Goal: Task Accomplishment & Management: Manage account settings

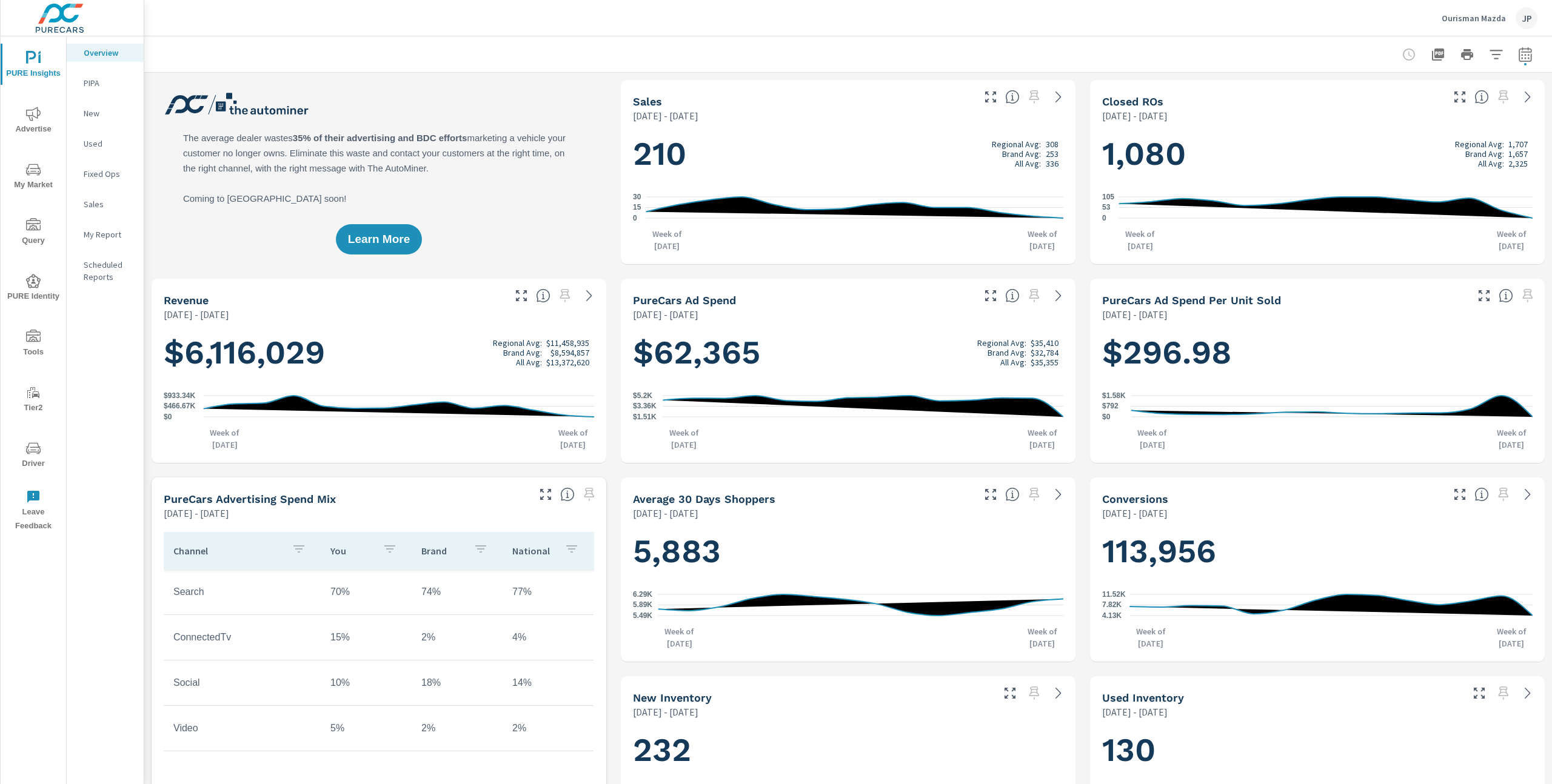
scroll to position [1, 0]
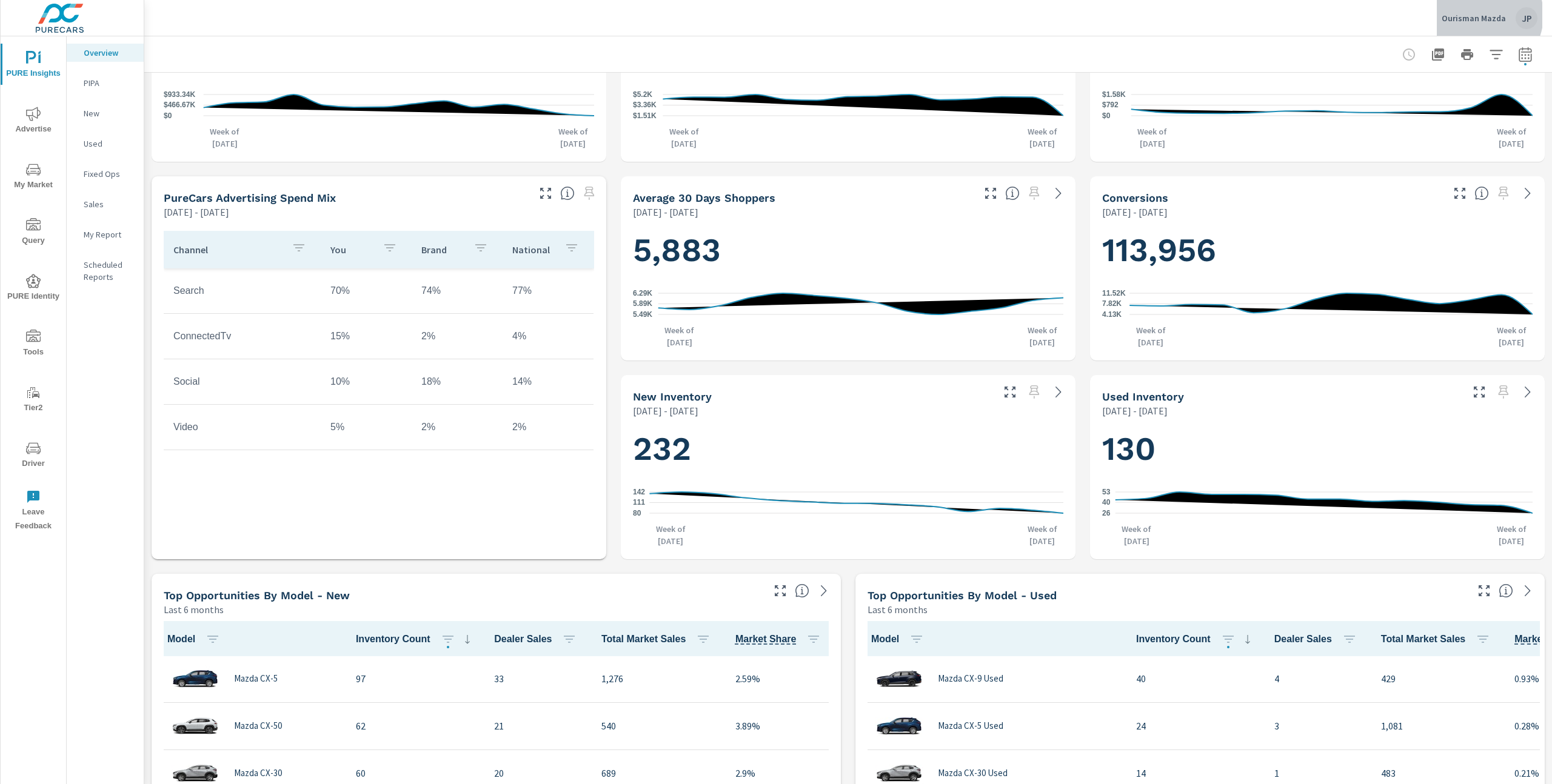
click at [1482, 15] on p "Ourisman Mazda" at bounding box center [1474, 18] width 64 height 11
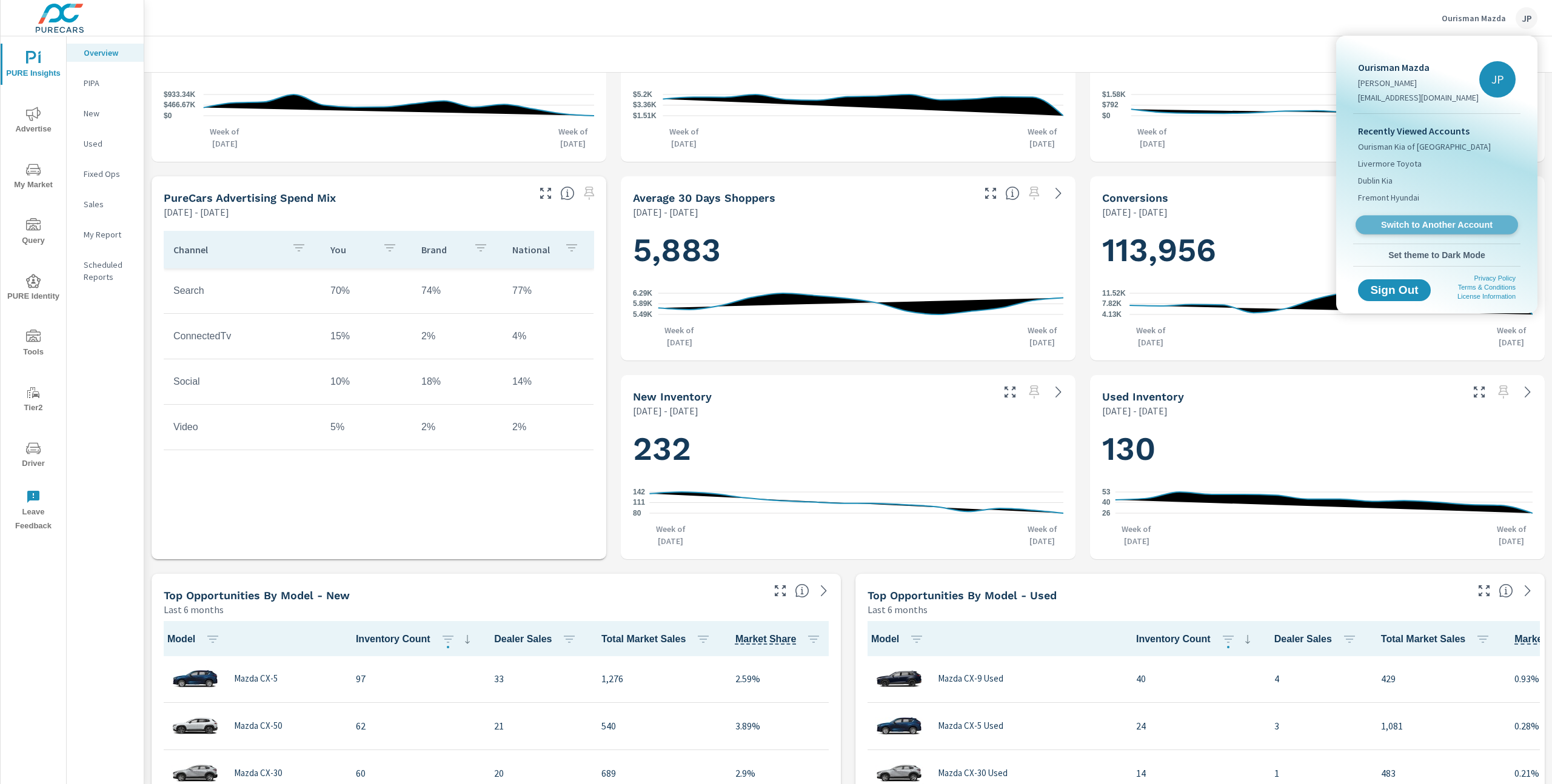
click at [1424, 229] on span "Switch to Another Account" at bounding box center [1437, 225] width 149 height 12
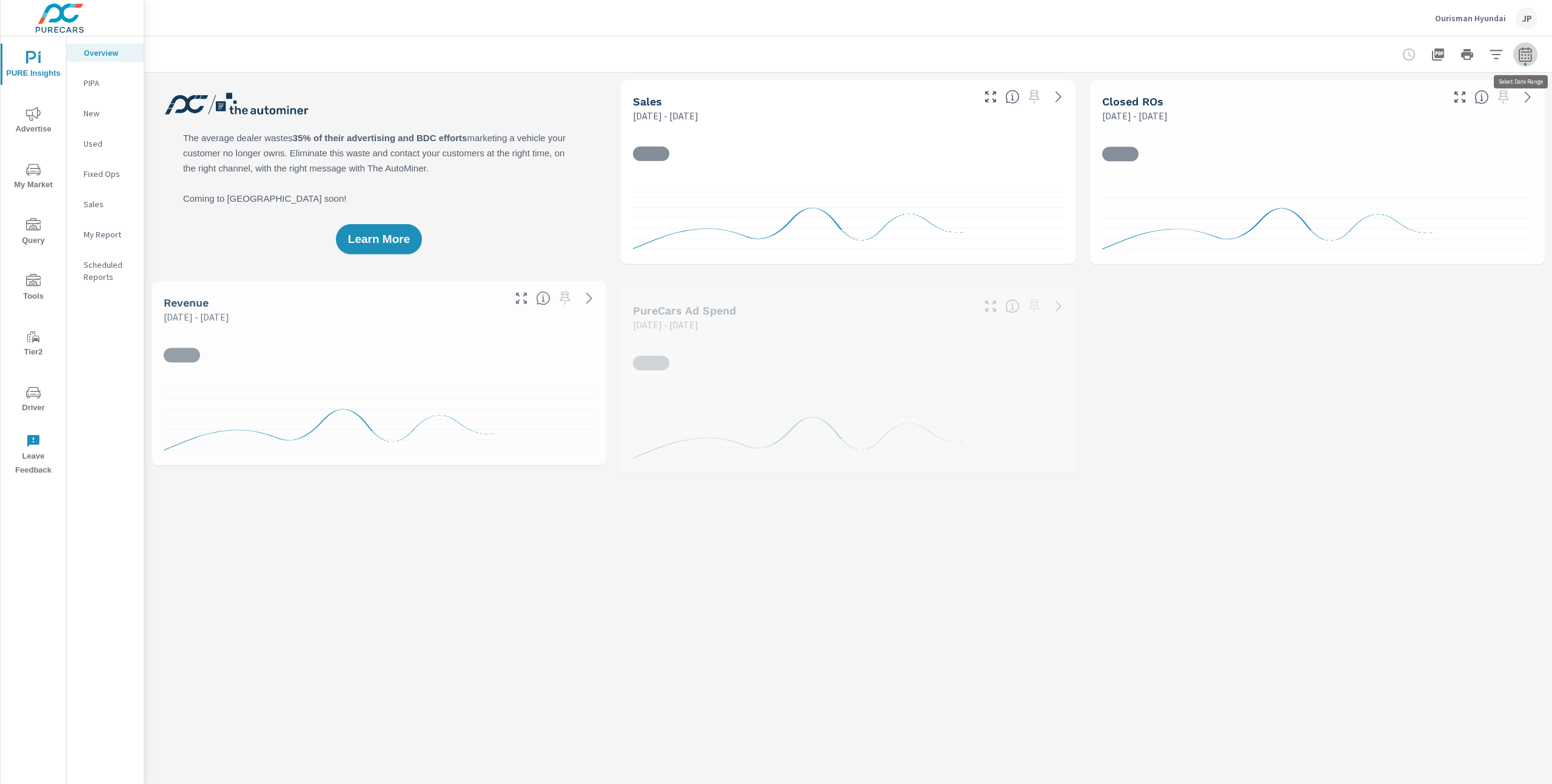
click at [1525, 57] on icon "button" at bounding box center [1525, 54] width 15 height 15
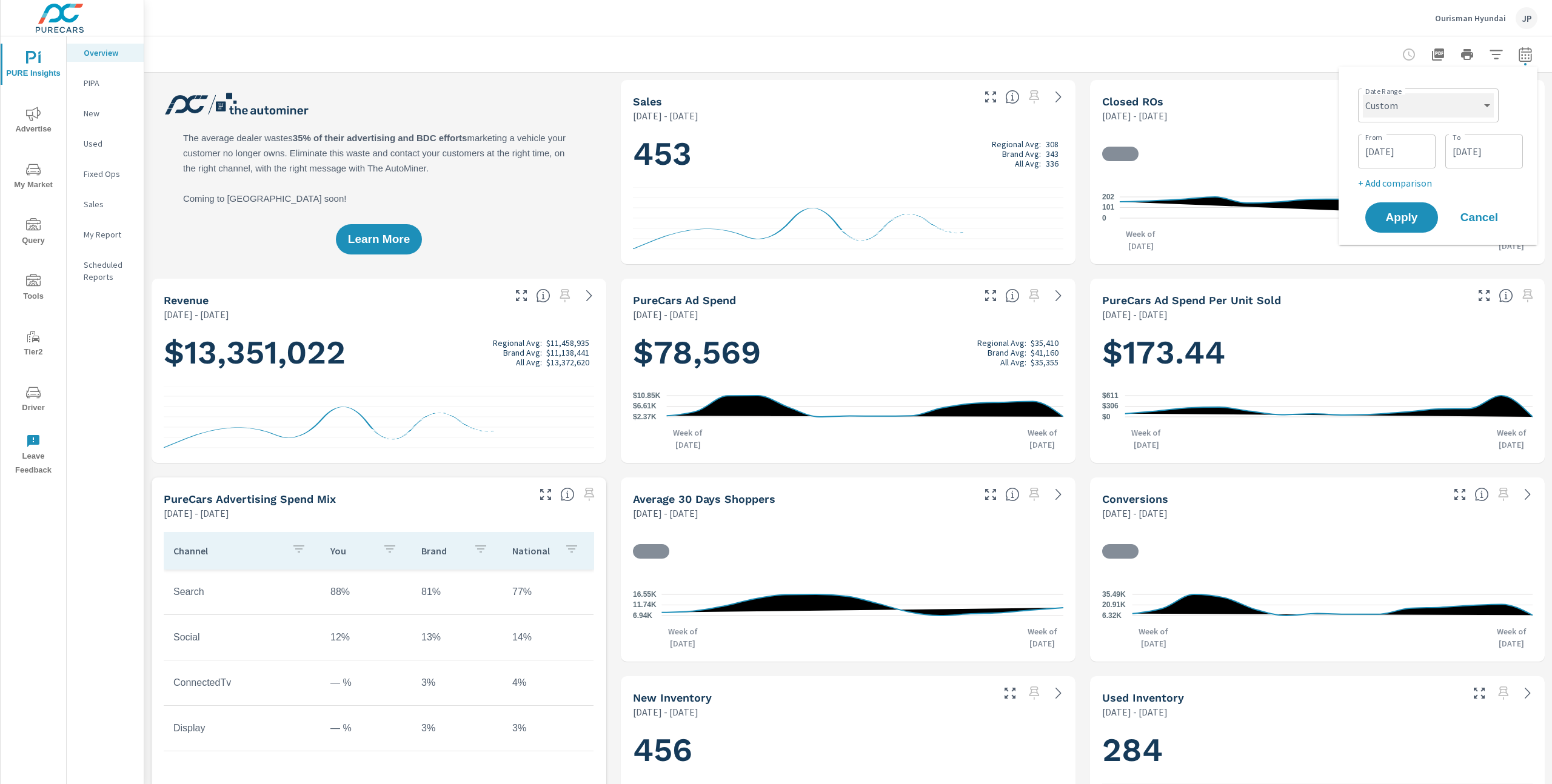
click at [1438, 103] on select "Custom Yesterday Last week Last 7 days Last 14 days Last 30 days Last 45 days L…" at bounding box center [1428, 105] width 131 height 24
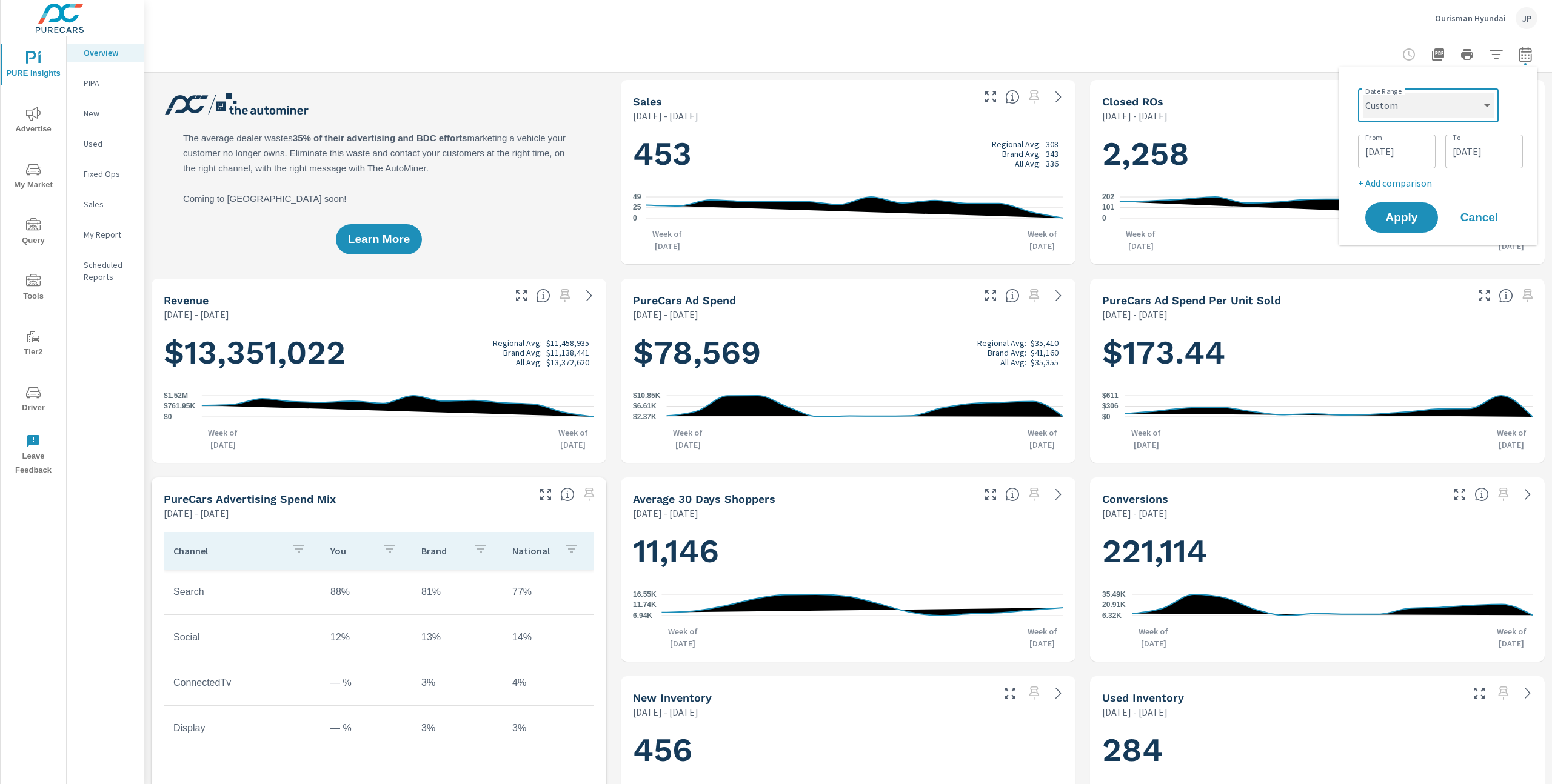
click at [1363, 93] on select "Custom Yesterday Last week Last 7 days Last 14 days Last 30 days Last 45 days L…" at bounding box center [1428, 105] width 131 height 24
select select "Month to date"
click at [1392, 169] on span "Apply" at bounding box center [1402, 171] width 50 height 12
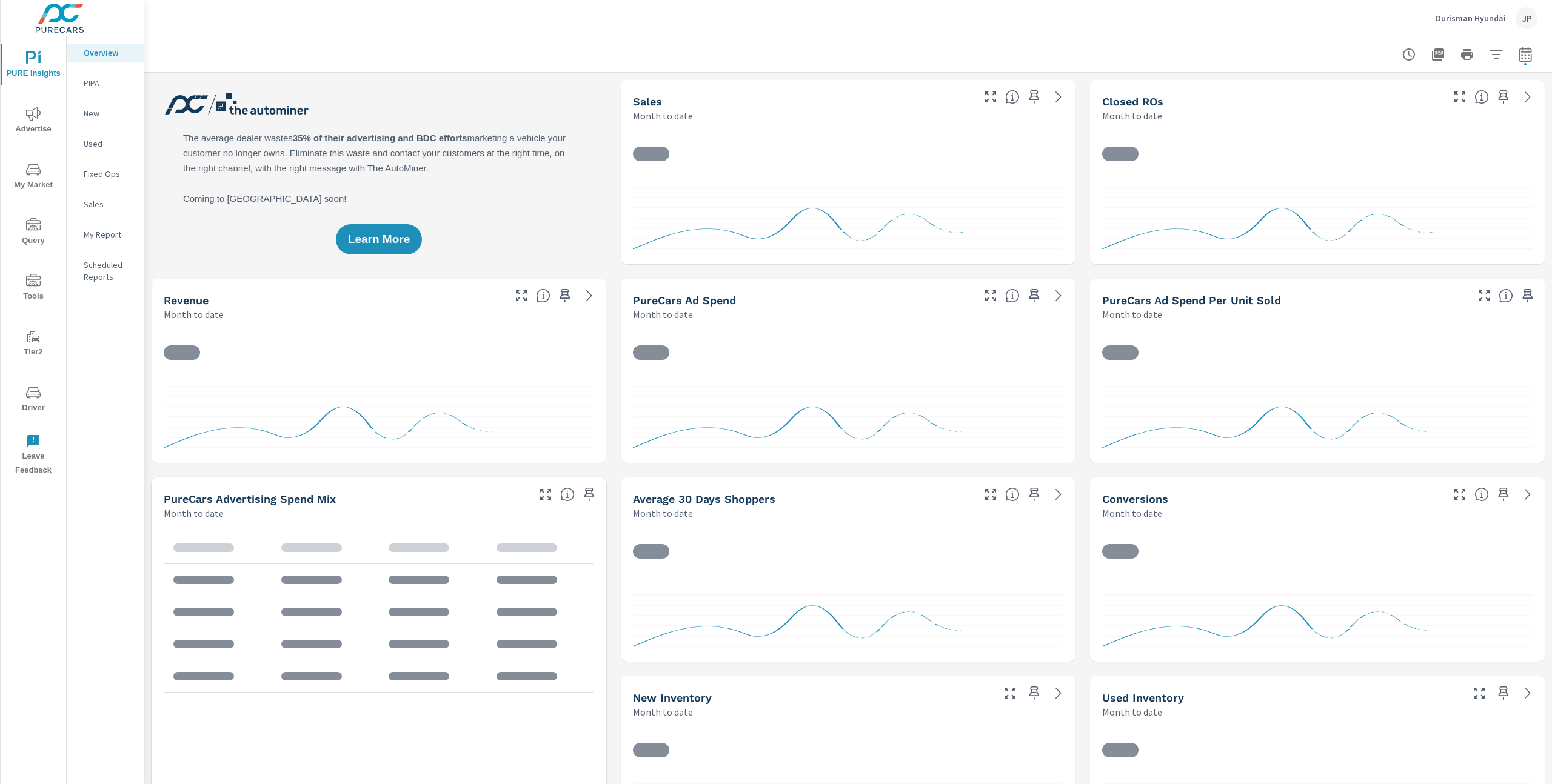
scroll to position [1, 0]
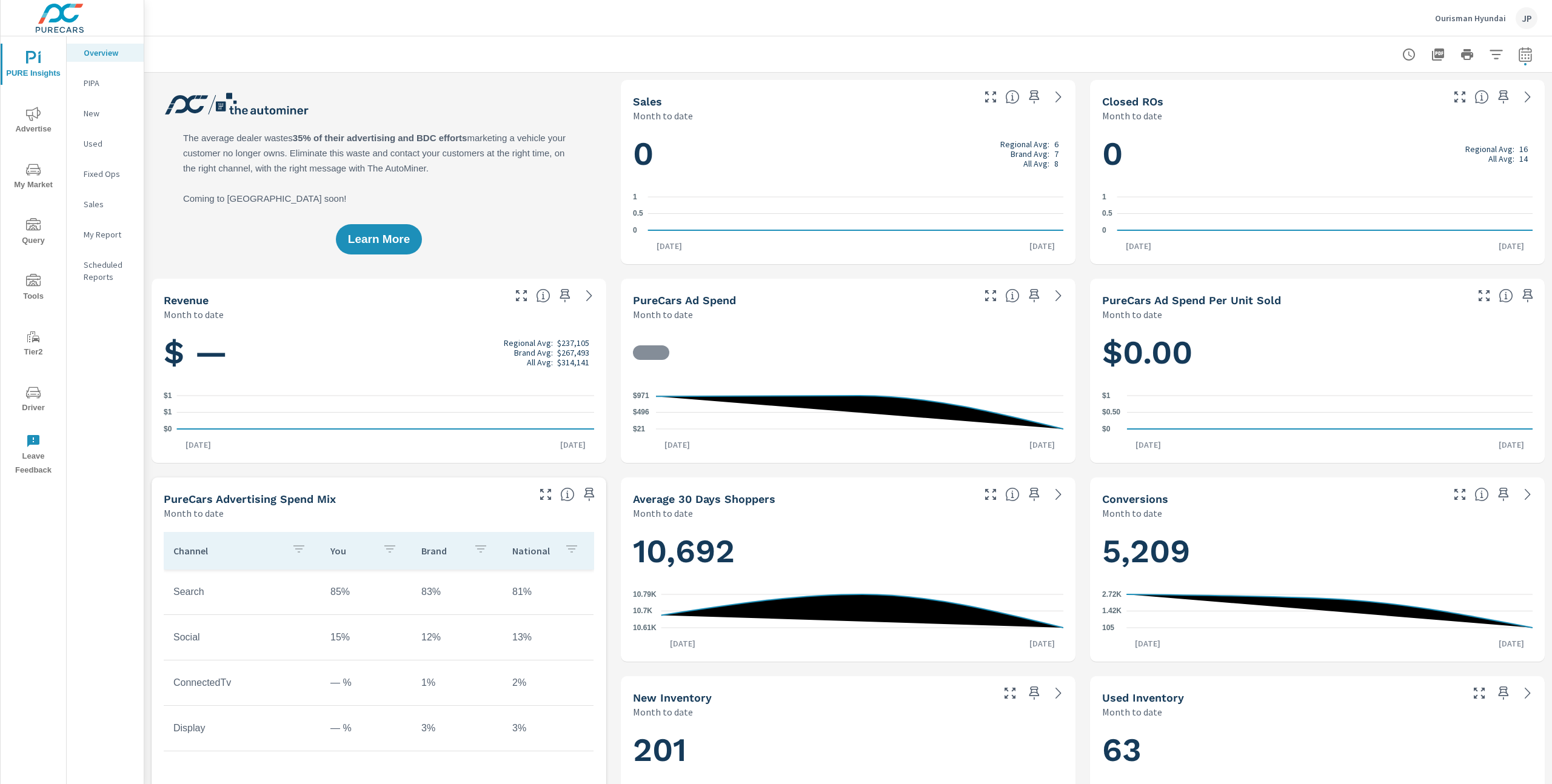
click at [34, 111] on icon "nav menu" at bounding box center [33, 113] width 15 height 15
